Goal: Navigation & Orientation: Find specific page/section

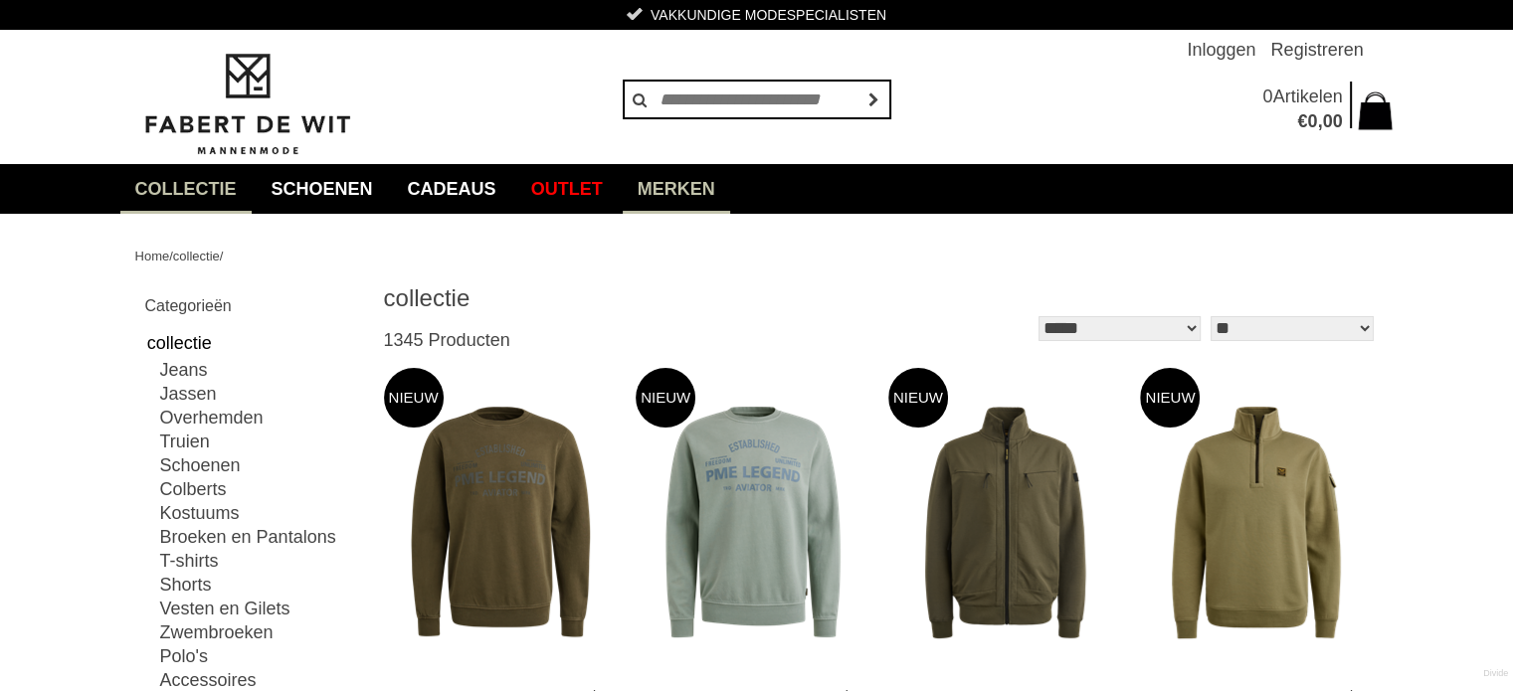
click at [730, 186] on link "Merken" at bounding box center [676, 189] width 107 height 50
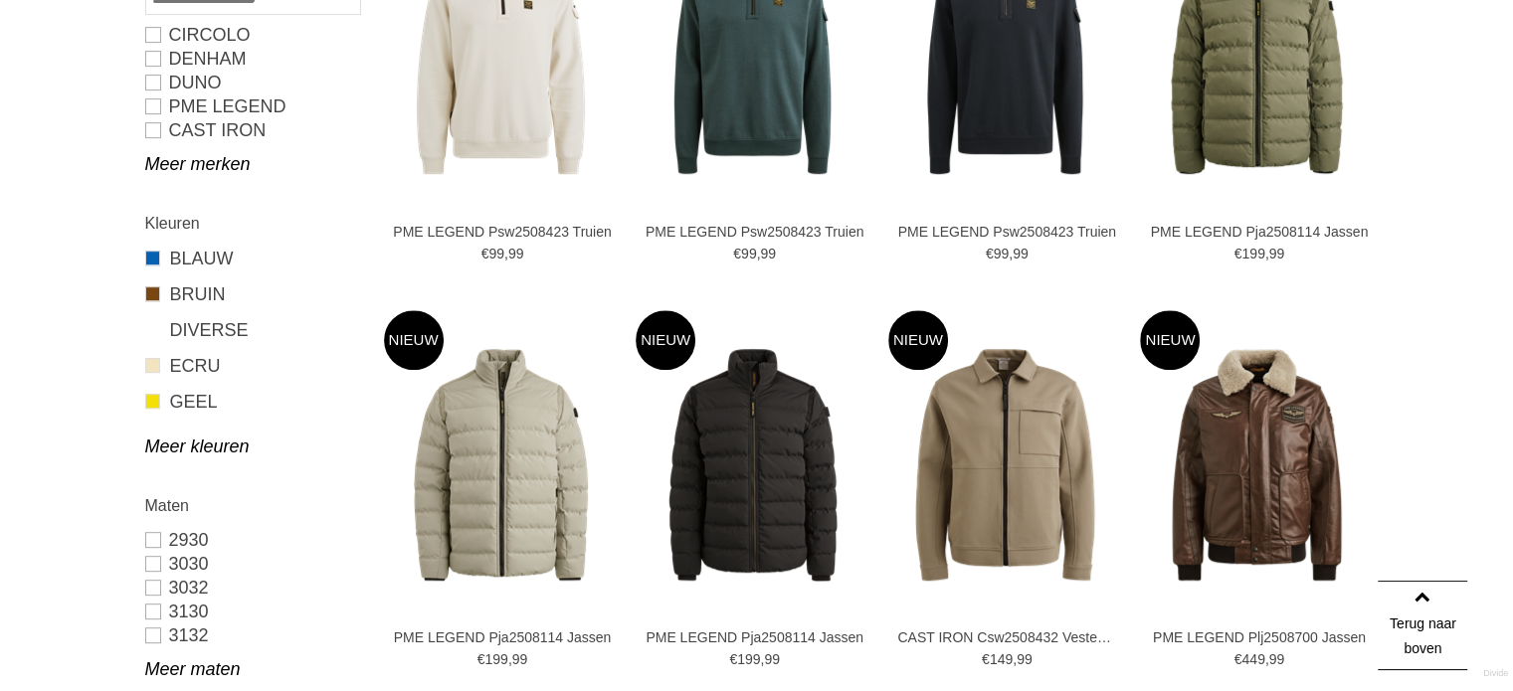
scroll to position [796, 0]
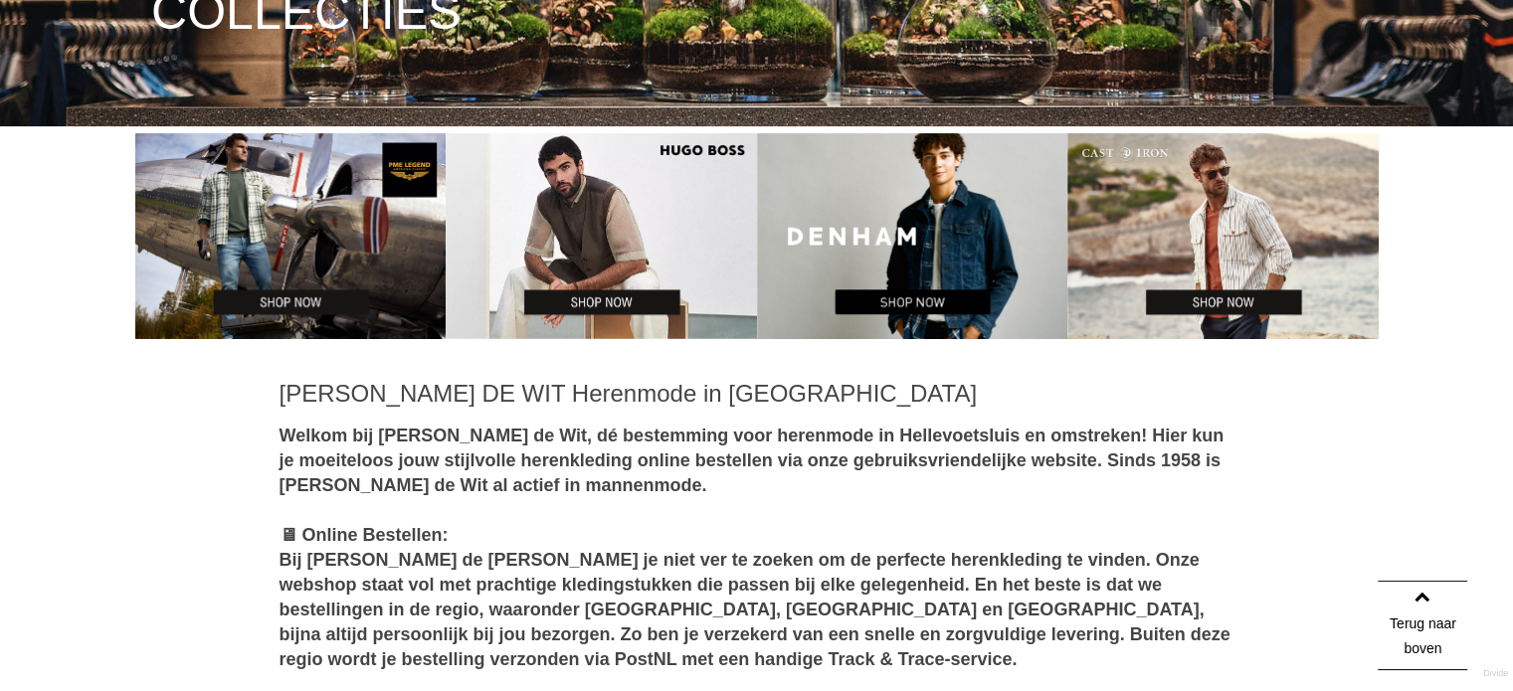
scroll to position [796, 0]
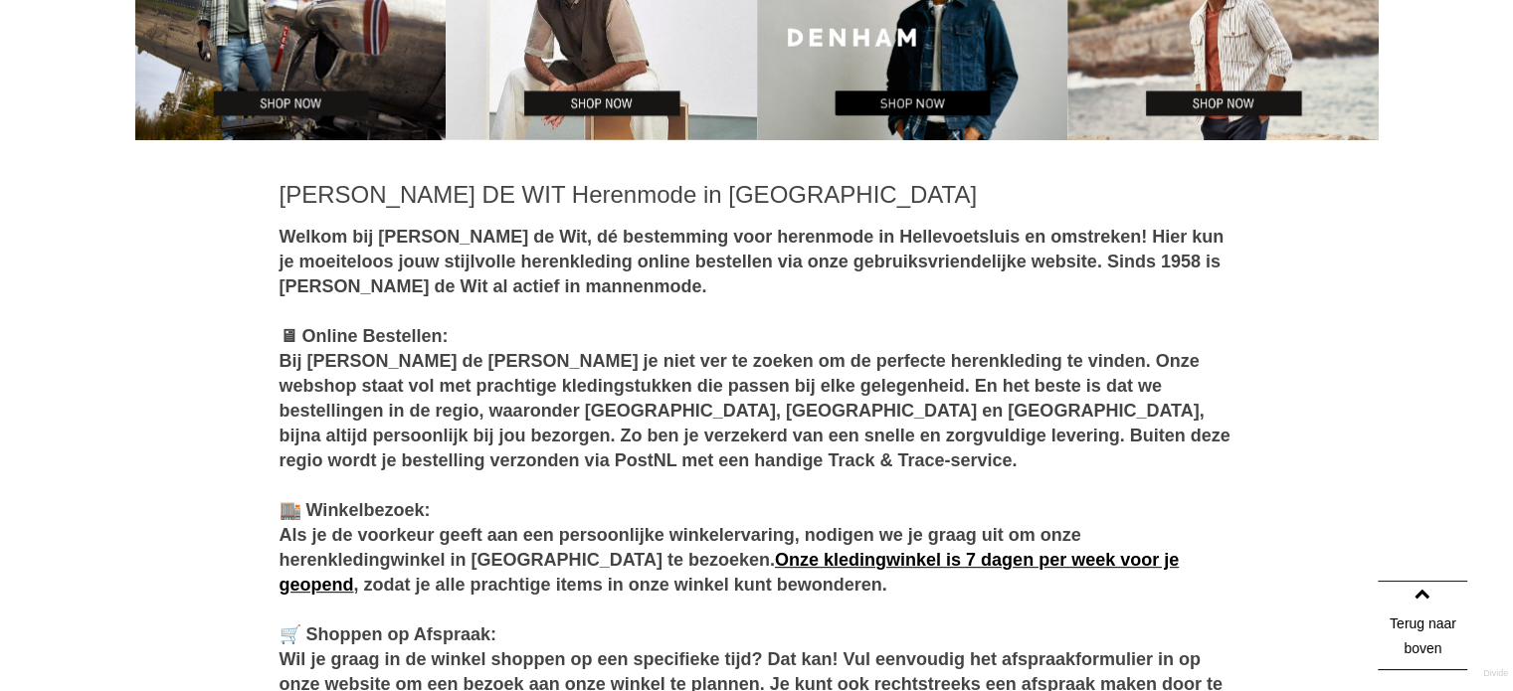
click at [1421, 600] on link "Terug naar boven" at bounding box center [1423, 626] width 90 height 90
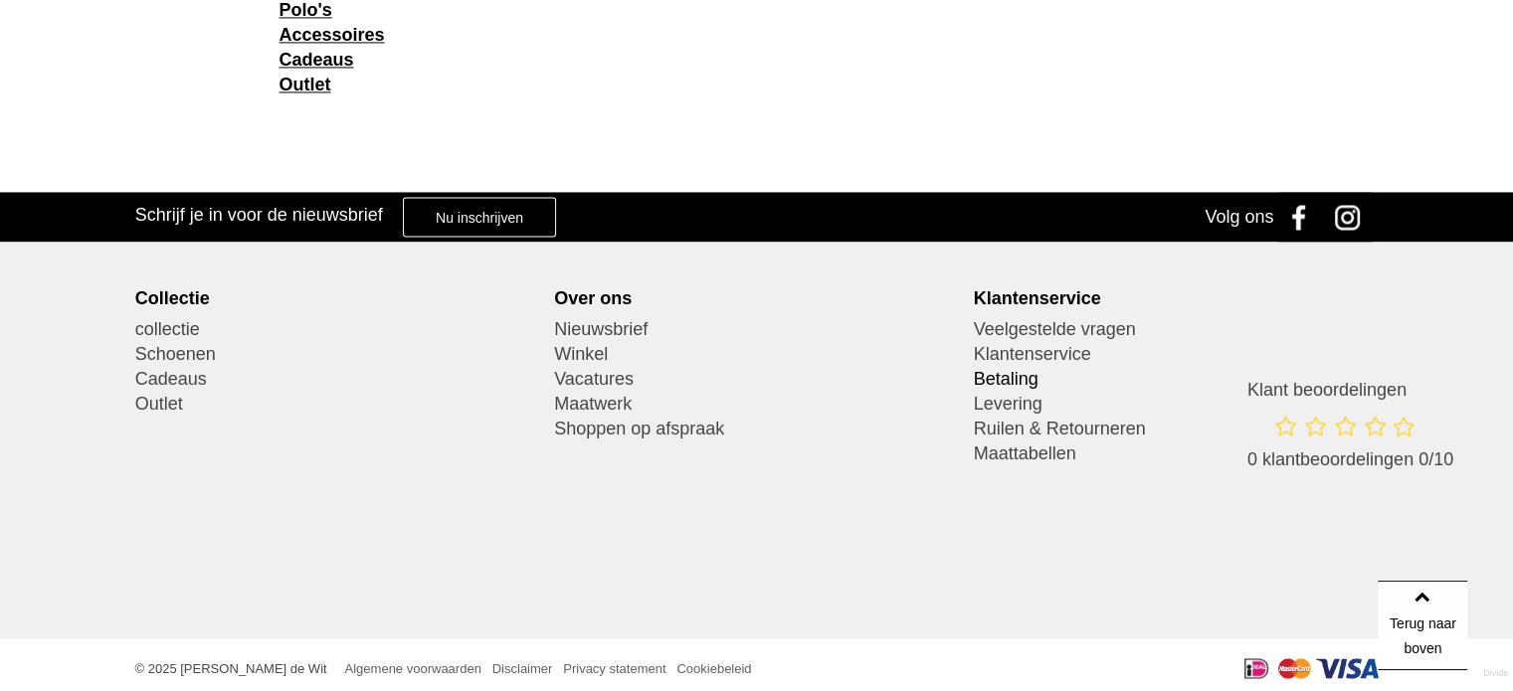
scroll to position [3136, 0]
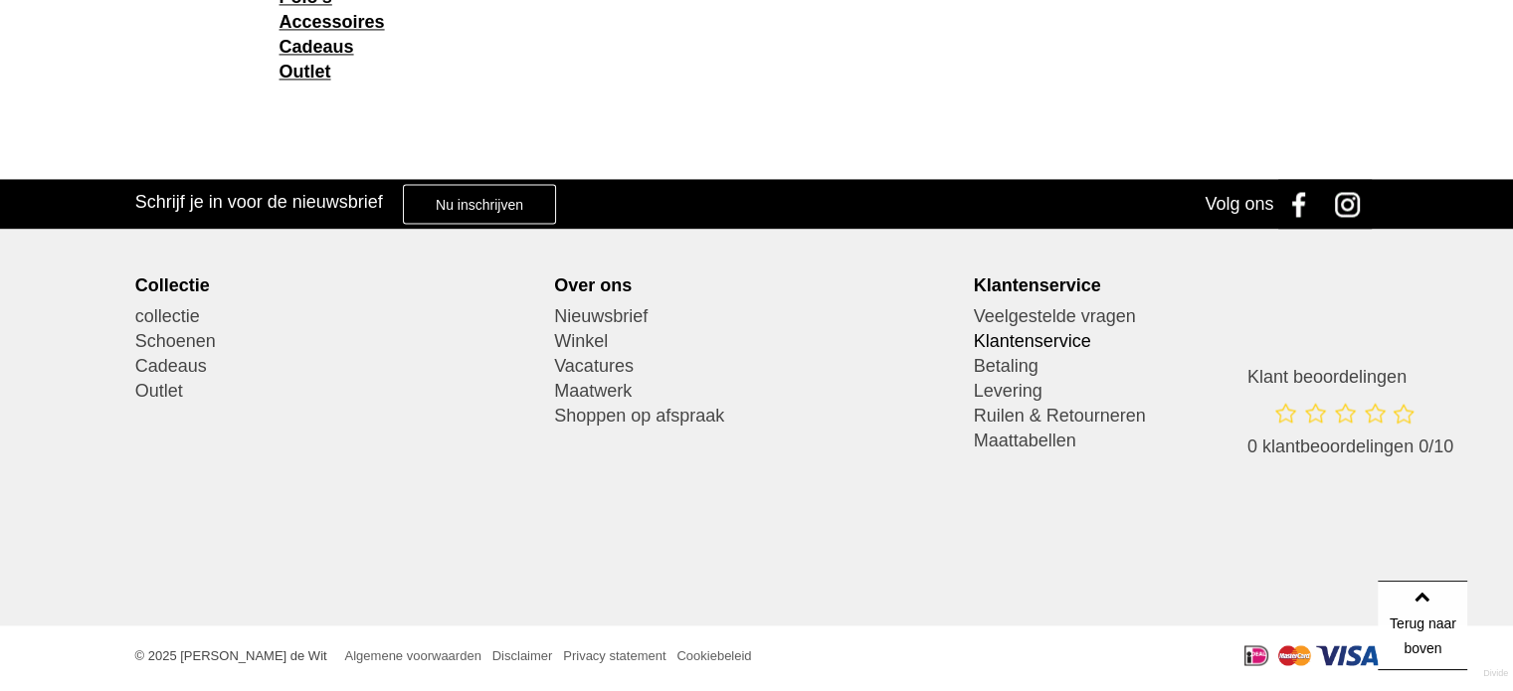
click at [1057, 336] on link "Klantenservice" at bounding box center [1176, 341] width 405 height 25
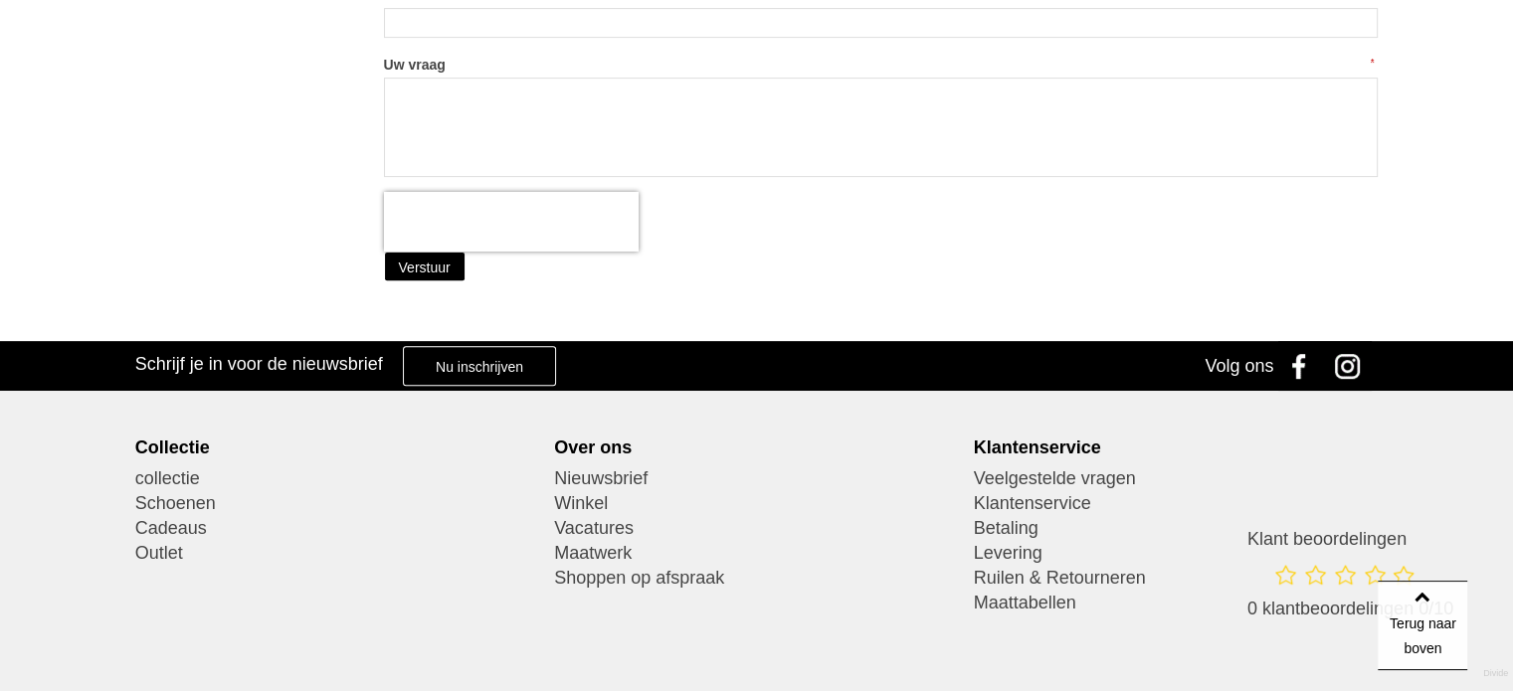
scroll to position [696, 0]
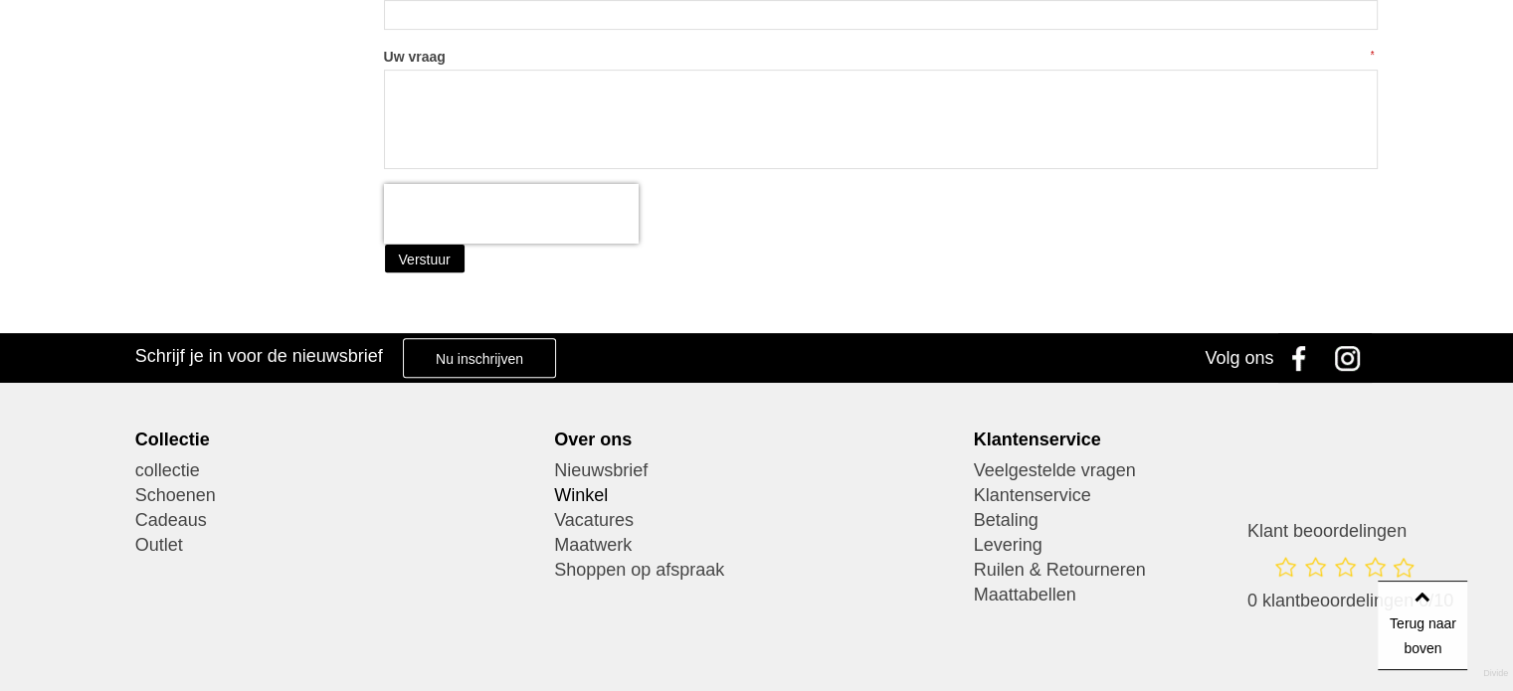
click at [595, 496] on link "Winkel" at bounding box center [756, 495] width 405 height 25
